Goal: Navigation & Orientation: Find specific page/section

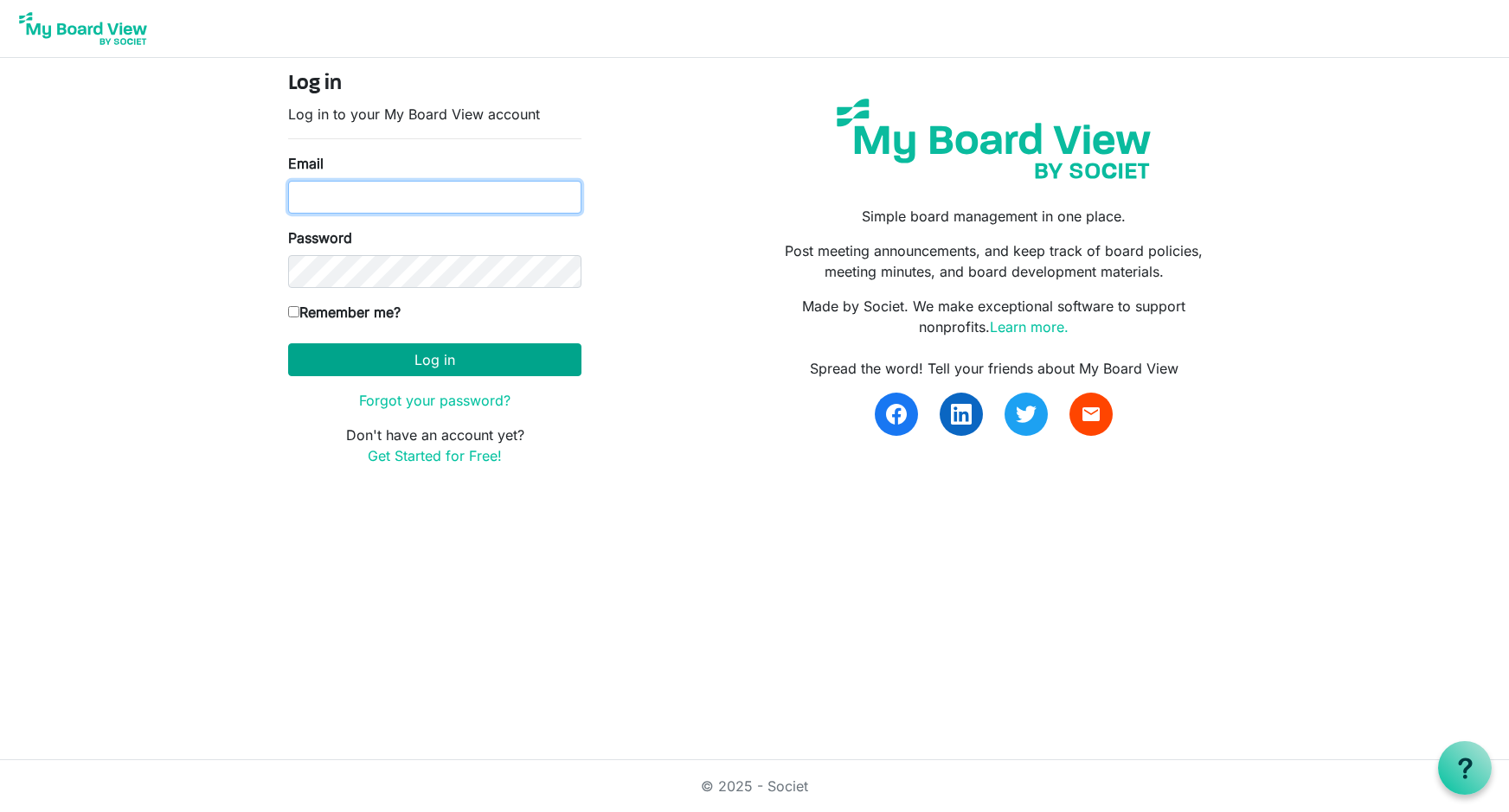
type input "[EMAIL_ADDRESS][DOMAIN_NAME]"
click at [425, 354] on button "Log in" at bounding box center [434, 359] width 293 height 33
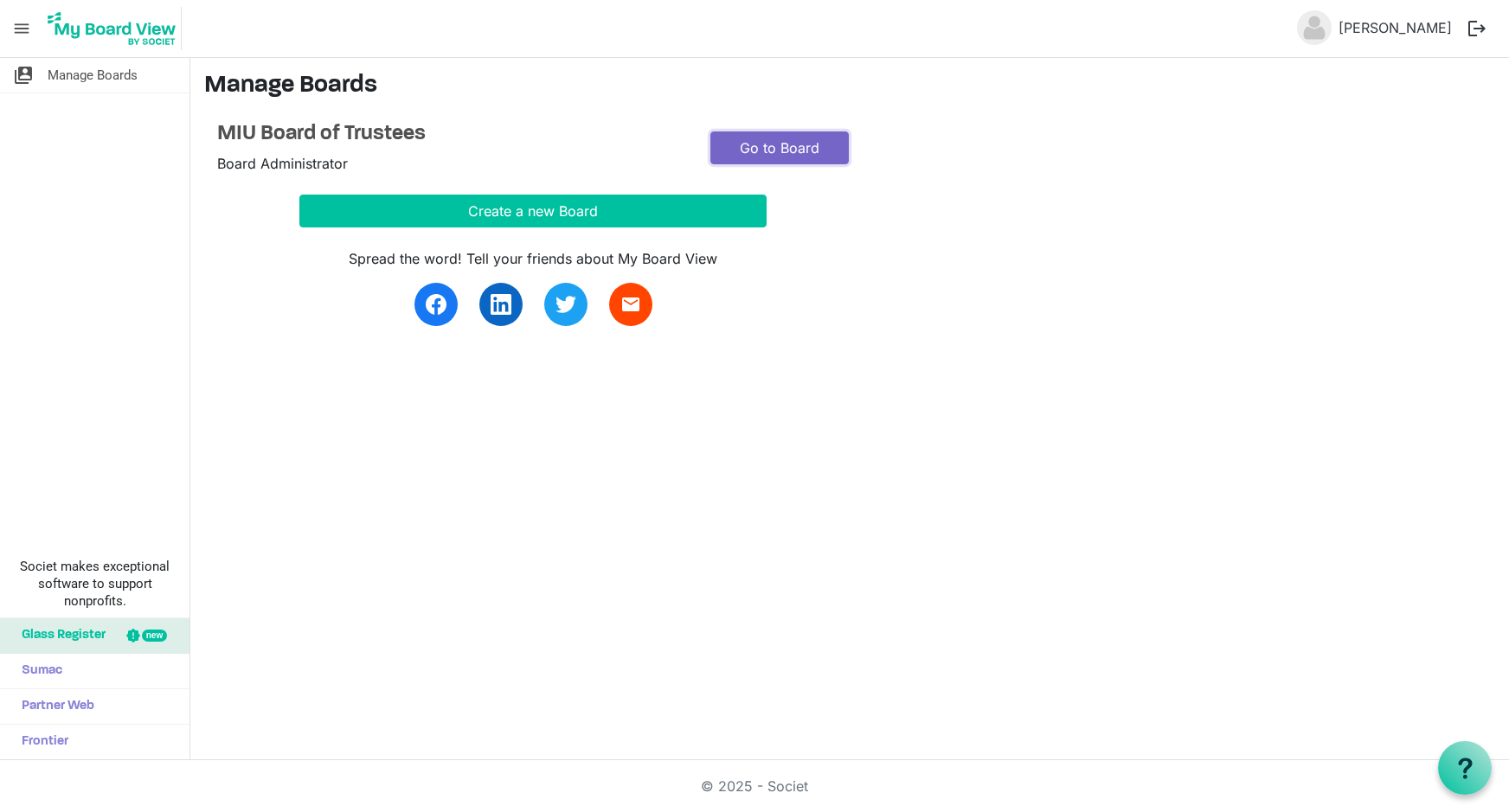
click at [784, 135] on link "Go to Board" at bounding box center [780, 147] width 138 height 33
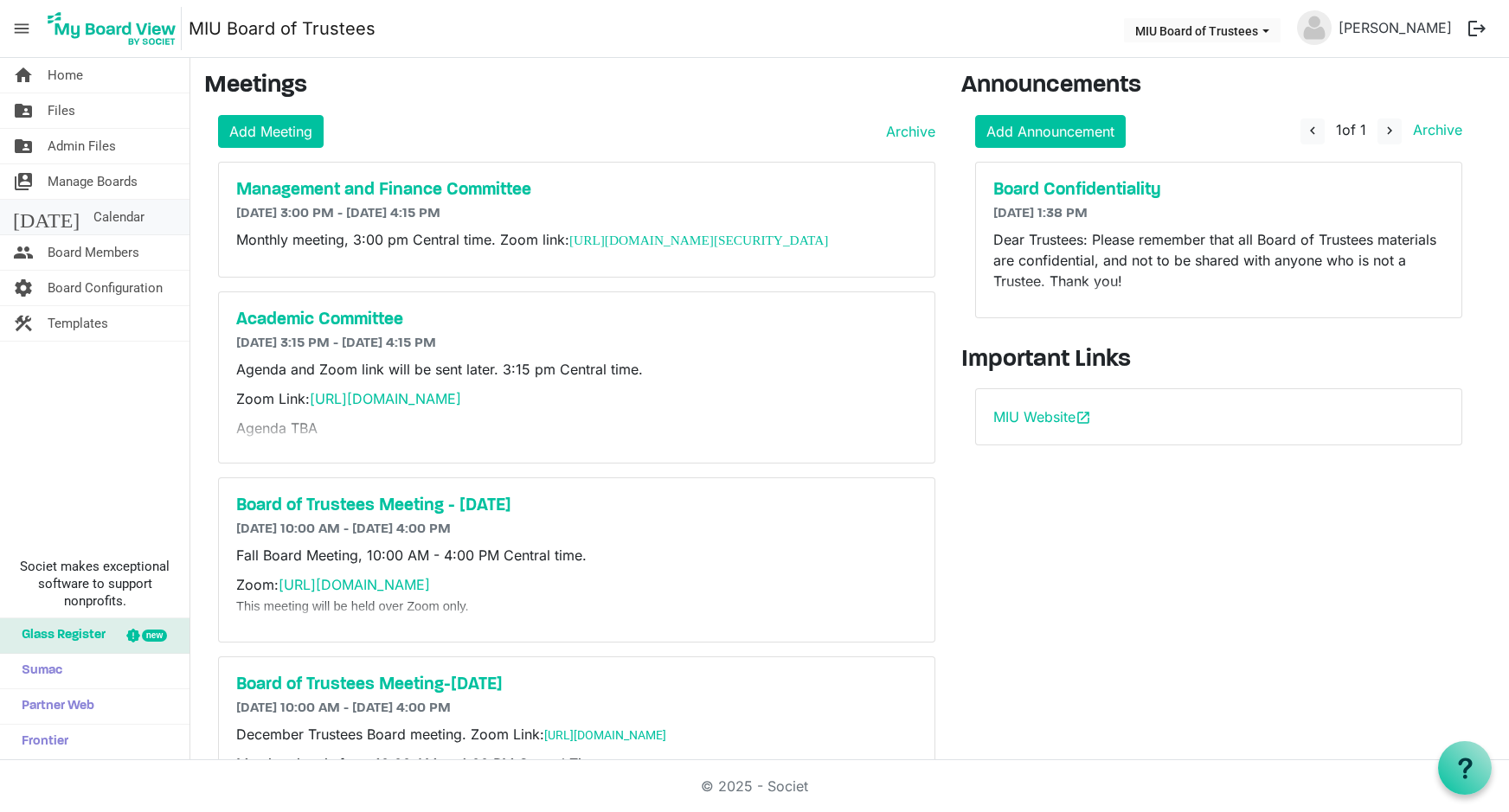
click at [94, 220] on span "Calendar" at bounding box center [119, 217] width 51 height 35
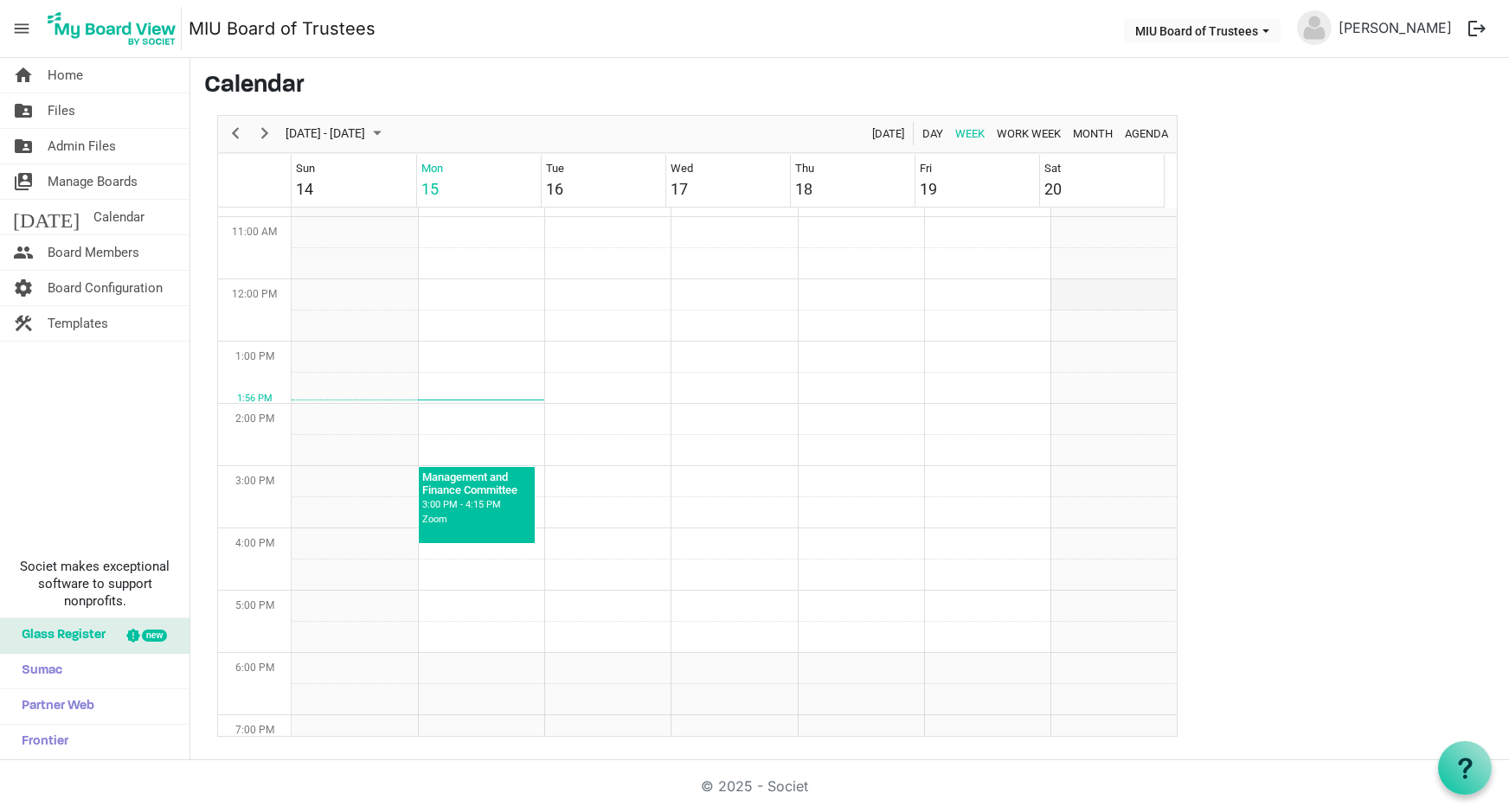
scroll to position [560, 0]
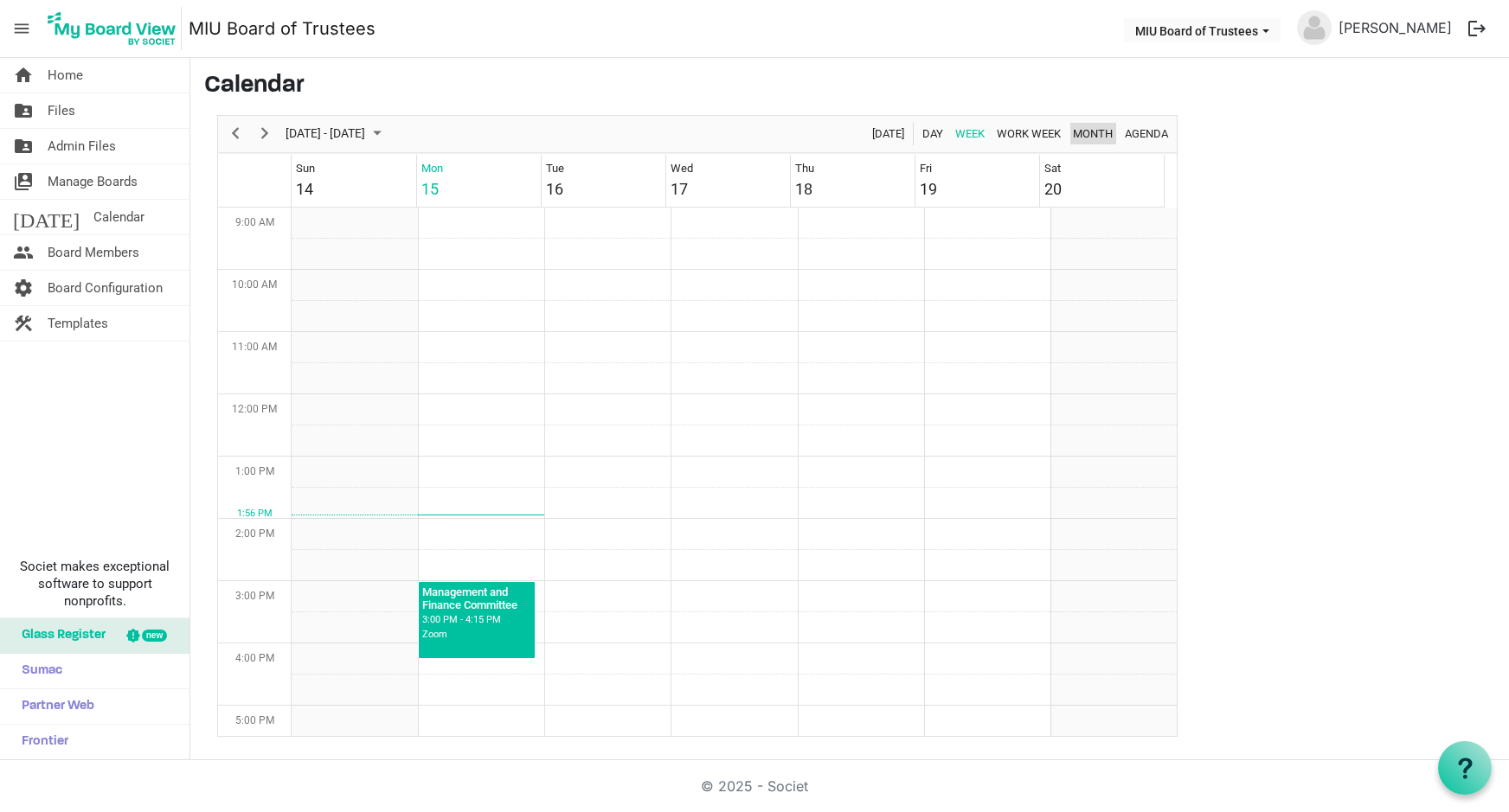
click at [1081, 134] on span "Month" at bounding box center [1093, 133] width 43 height 22
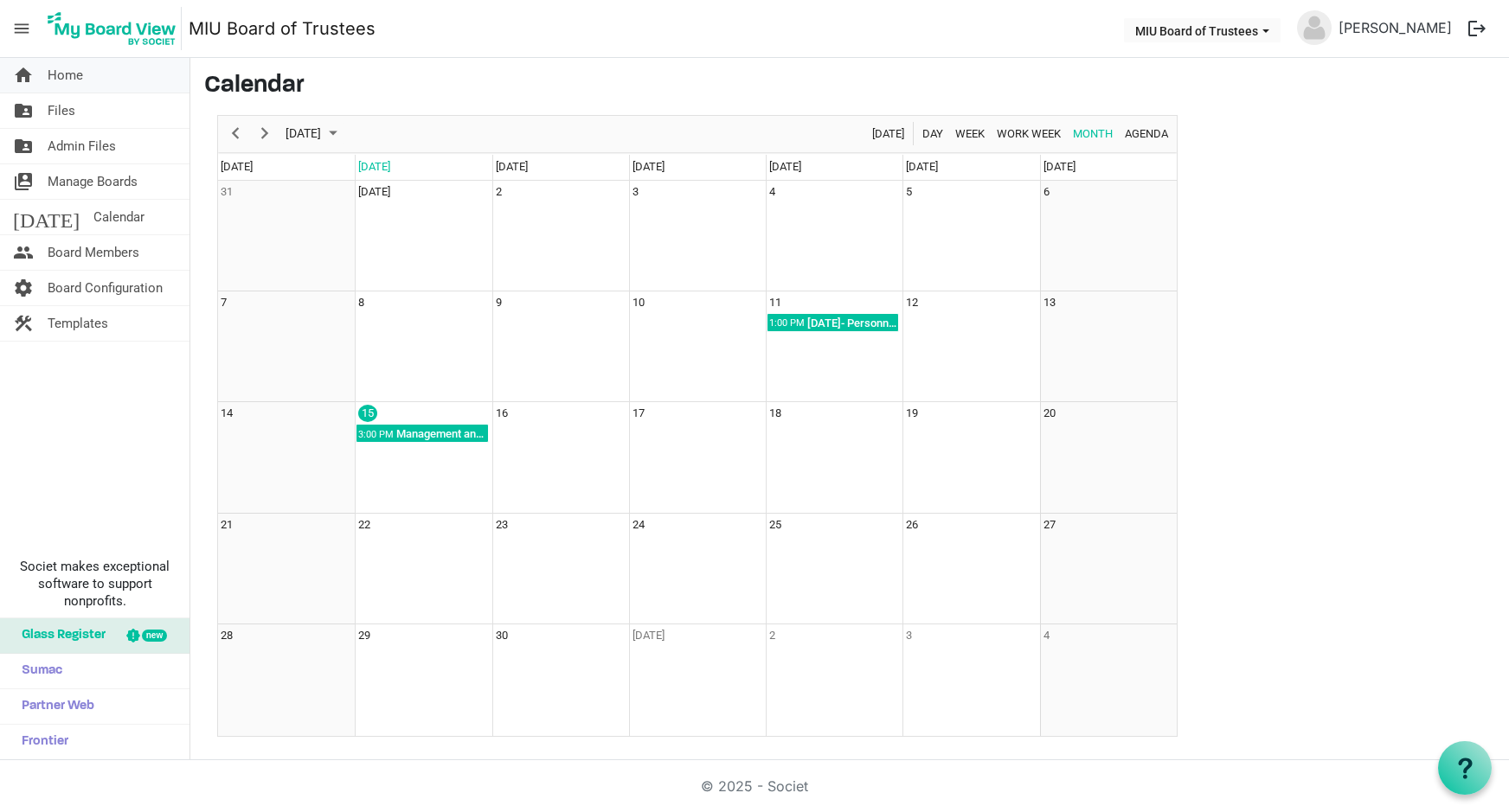
click at [65, 71] on span "Home" at bounding box center [65, 75] width 36 height 35
